Goal: Check status: Check status

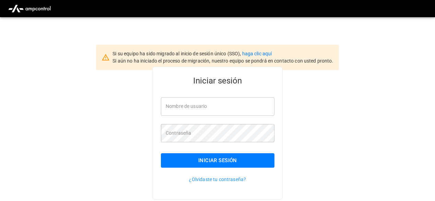
type input "**********"
click at [211, 158] on button "Iniciar sesión" at bounding box center [218, 160] width 114 height 14
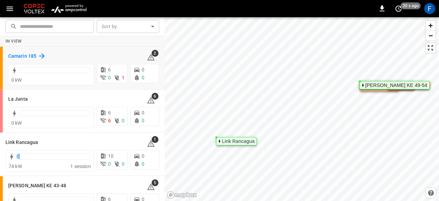
click at [40, 55] on icon at bounding box center [42, 56] width 8 height 8
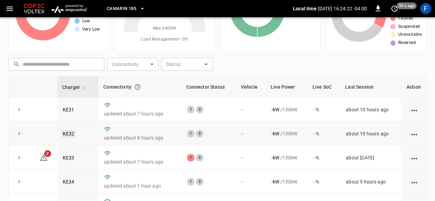
click at [69, 131] on link "KE32" at bounding box center [68, 133] width 14 height 8
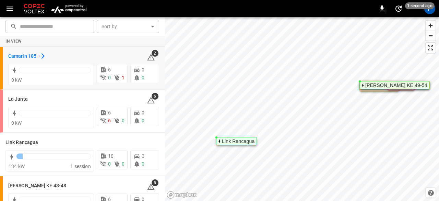
click at [35, 56] on h6 "Camarin 185" at bounding box center [22, 57] width 28 height 8
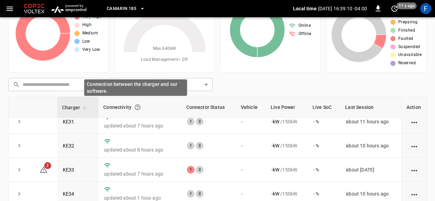
scroll to position [5, 0]
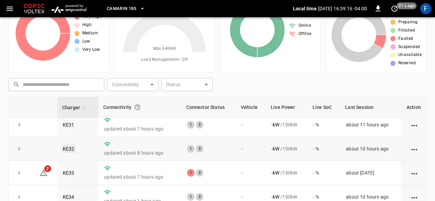
click at [72, 146] on link "KE32" at bounding box center [68, 149] width 14 height 8
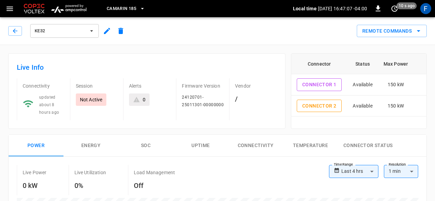
click at [172, 50] on div "Live Info Connectivity updated about 8 hours ago Session Not Active Alerts 0 Fi…" at bounding box center [144, 88] width 283 height 81
